Goal: Information Seeking & Learning: Learn about a topic

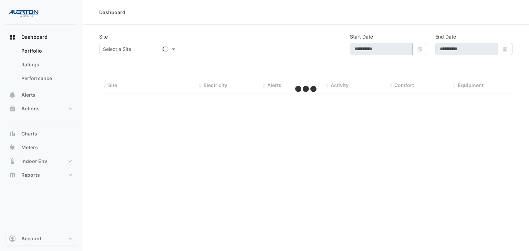
type input "**********"
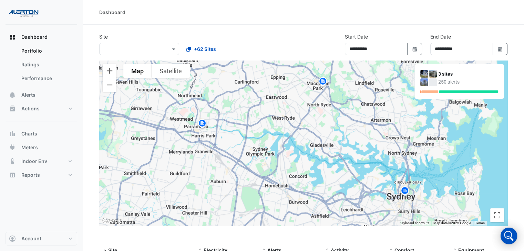
click at [323, 82] on img at bounding box center [322, 82] width 11 height 12
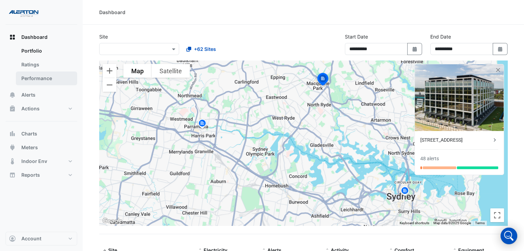
click at [42, 75] on link "Performance" at bounding box center [46, 79] width 61 height 14
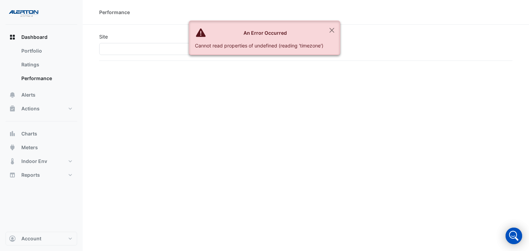
click at [126, 47] on input "text" at bounding box center [143, 49] width 80 height 7
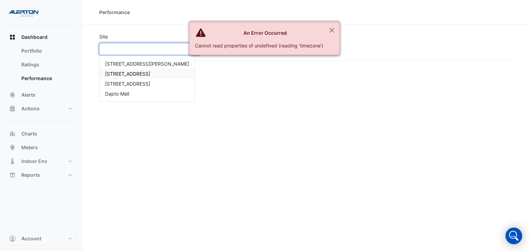
click at [120, 75] on span "[STREET_ADDRESS]" at bounding box center [127, 74] width 45 height 6
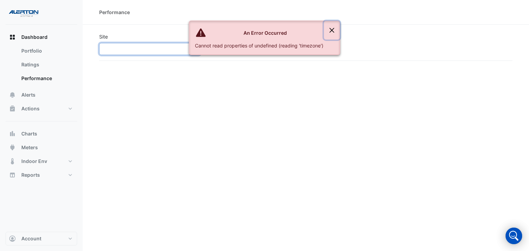
click at [331, 29] on button "Close" at bounding box center [332, 30] width 16 height 19
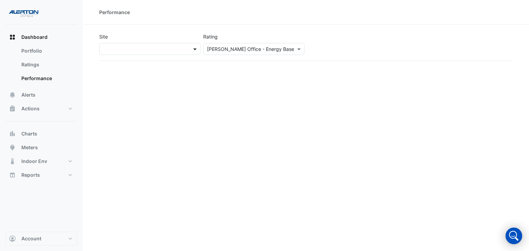
click at [199, 48] on span at bounding box center [195, 48] width 9 height 7
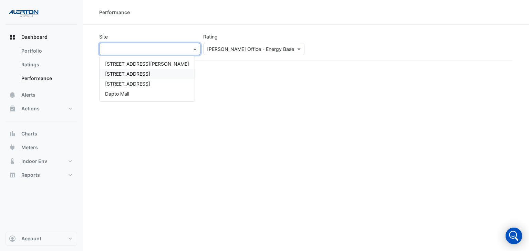
click at [145, 73] on span "[STREET_ADDRESS]" at bounding box center [127, 74] width 45 height 6
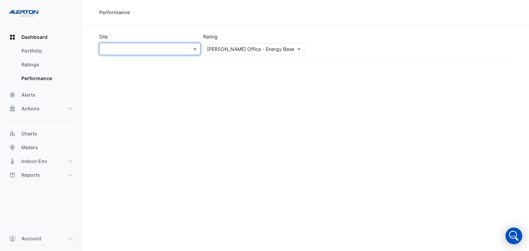
click at [253, 53] on div "Please select a Sustainability Rating [PERSON_NAME] Office - Energy Base" at bounding box center [253, 49] width 101 height 12
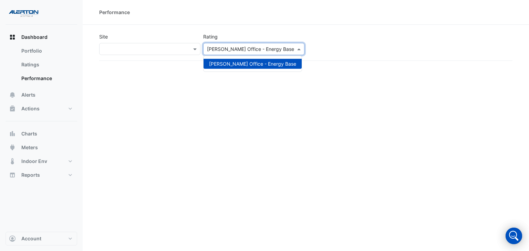
click at [253, 53] on div "Please select a Sustainability Rating [PERSON_NAME] Office - Energy Base" at bounding box center [253, 49] width 101 height 12
click at [54, 61] on link "Ratings" at bounding box center [46, 65] width 61 height 14
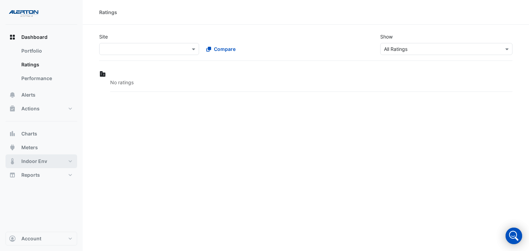
click at [63, 159] on button "Indoor Env" at bounding box center [42, 162] width 72 height 14
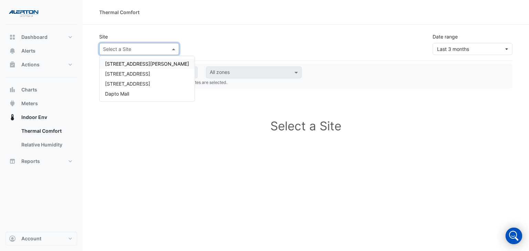
click at [167, 49] on div at bounding box center [139, 49] width 79 height 8
click at [140, 73] on span "[STREET_ADDRESS]" at bounding box center [127, 74] width 45 height 6
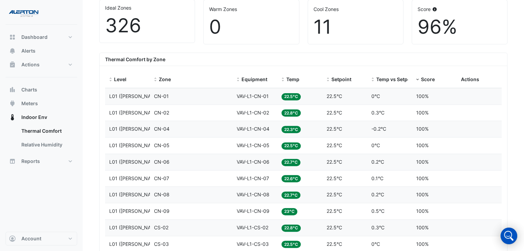
scroll to position [220, 0]
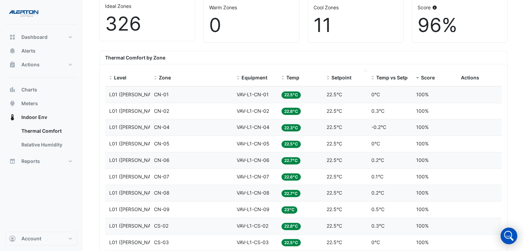
click at [338, 75] on span "Setpoint" at bounding box center [341, 78] width 20 height 6
click at [299, 80] on span "Temp" at bounding box center [292, 78] width 13 height 6
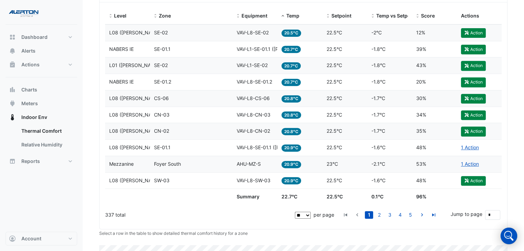
scroll to position [291, 0]
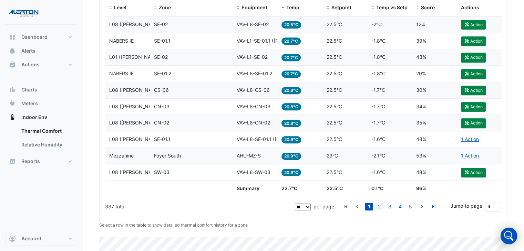
click at [381, 207] on link "2" at bounding box center [379, 207] width 8 height 8
